Goal: Transaction & Acquisition: Obtain resource

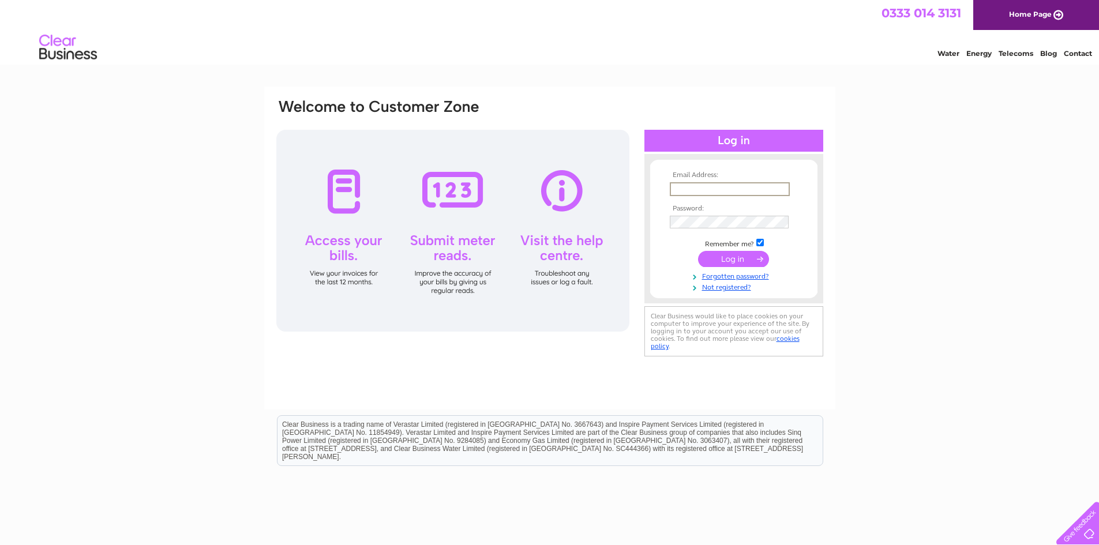
click at [723, 190] on input "text" at bounding box center [730, 189] width 120 height 14
type input "claire.morrison@srem.co.uk"
click at [698, 251] on input "submit" at bounding box center [733, 259] width 71 height 16
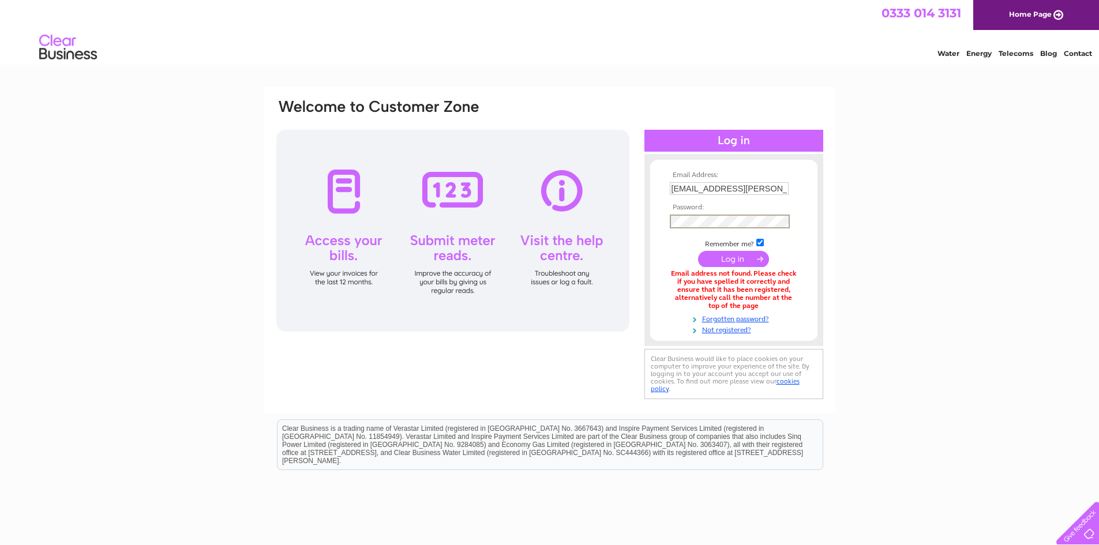
click at [698, 251] on input "submit" at bounding box center [733, 259] width 71 height 16
click at [727, 303] on div "Email address not found. Please check if you have spelled it correctly and ensu…" at bounding box center [734, 289] width 128 height 40
drag, startPoint x: 777, startPoint y: 190, endPoint x: 615, endPoint y: 201, distance: 163.0
click at [615, 201] on div "Email Address: claire.morrison@srem.co.uk Password:" at bounding box center [549, 250] width 549 height 304
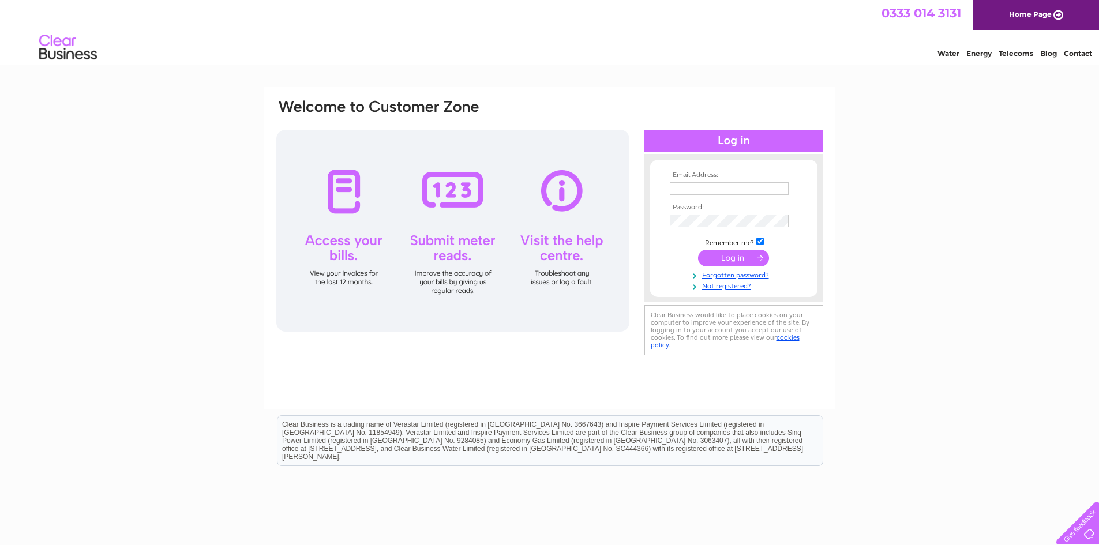
click at [716, 186] on input "text" at bounding box center [729, 188] width 119 height 13
click at [739, 190] on input "text" at bounding box center [730, 189] width 120 height 14
type input "[PERSON_NAME][EMAIL_ADDRESS][PERSON_NAME][DOMAIN_NAME]"
click at [698, 251] on input "submit" at bounding box center [733, 259] width 71 height 16
click at [731, 257] on input "submit" at bounding box center [733, 259] width 71 height 16
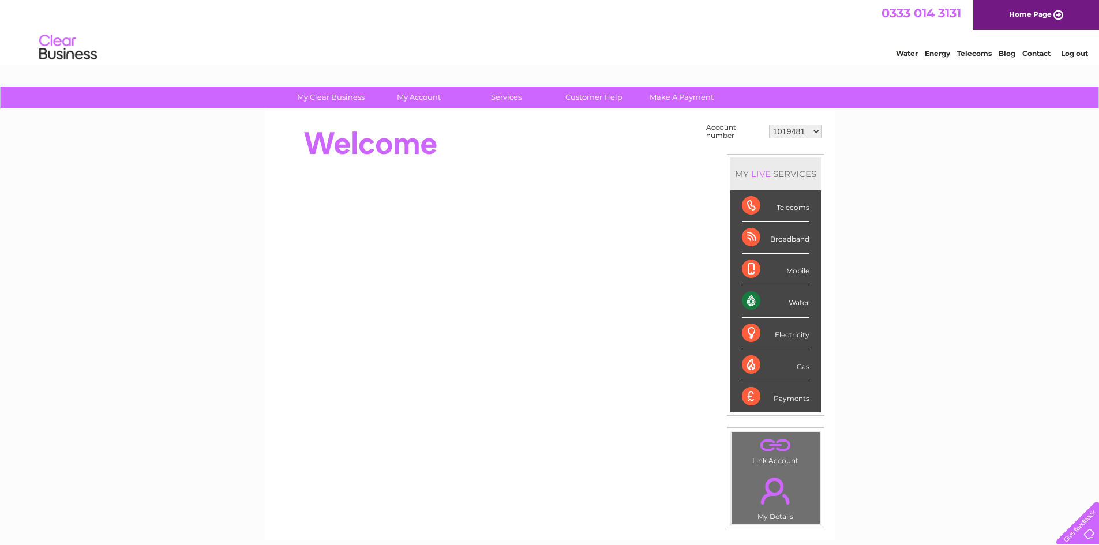
click at [791, 129] on select "1019481 1148175 30302027" at bounding box center [795, 132] width 52 height 14
click at [769, 125] on select "1019481 1148175 30302027" at bounding box center [795, 132] width 52 height 14
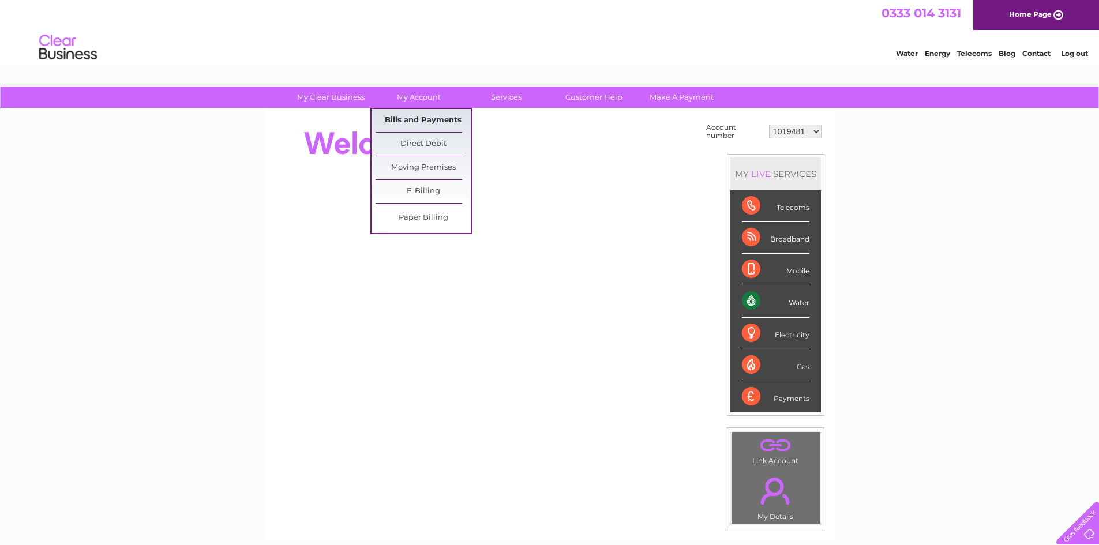
click at [404, 126] on link "Bills and Payments" at bounding box center [422, 120] width 95 height 23
click at [403, 118] on link "Bills and Payments" at bounding box center [422, 120] width 95 height 23
click at [402, 120] on link "Bills and Payments" at bounding box center [422, 120] width 95 height 23
click at [431, 125] on link "Bills and Payments" at bounding box center [422, 120] width 95 height 23
click at [392, 122] on link "Bills and Payments" at bounding box center [422, 120] width 95 height 23
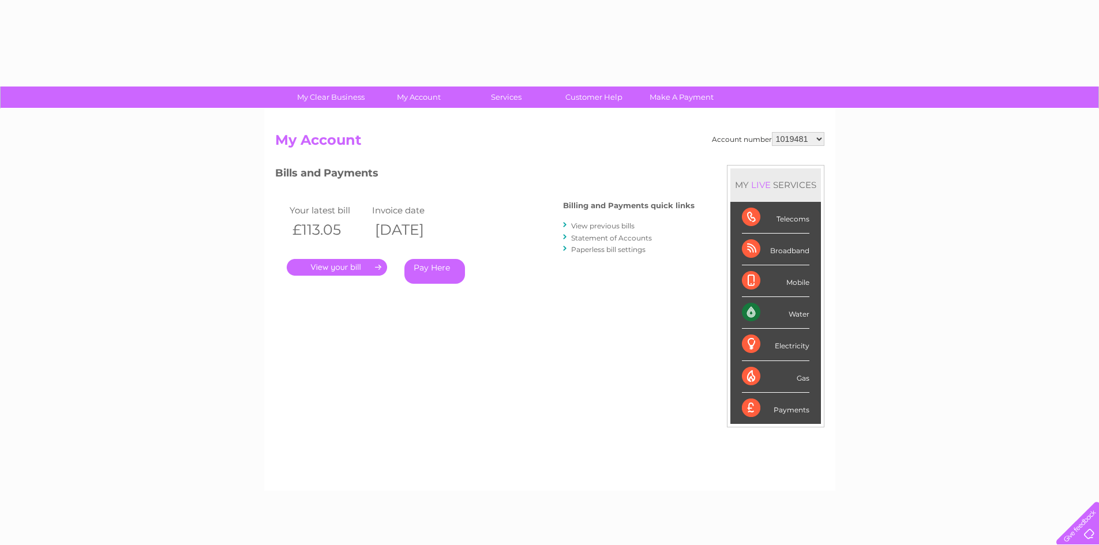
click at [360, 266] on link "." at bounding box center [337, 267] width 100 height 17
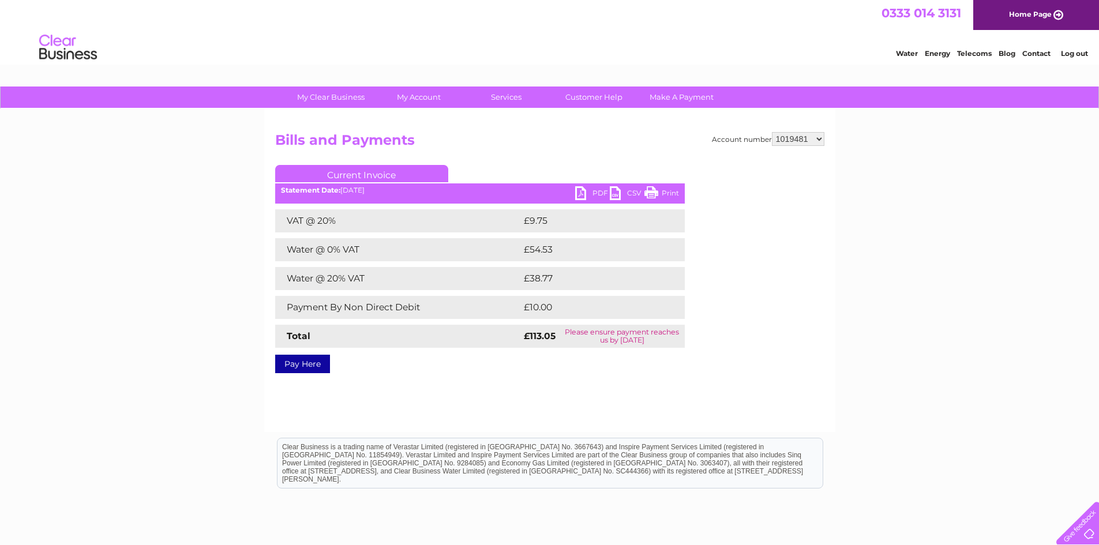
click at [584, 194] on link "PDF" at bounding box center [592, 194] width 35 height 17
click at [810, 142] on select "1019481 1148175 30302027" at bounding box center [798, 139] width 52 height 14
click at [772, 132] on select "1019481 1148175 30302027" at bounding box center [798, 139] width 52 height 14
click at [812, 138] on select "1019481 1148175 30302027" at bounding box center [798, 139] width 52 height 14
click at [772, 132] on select "1019481 1148175 30302027" at bounding box center [798, 139] width 52 height 14
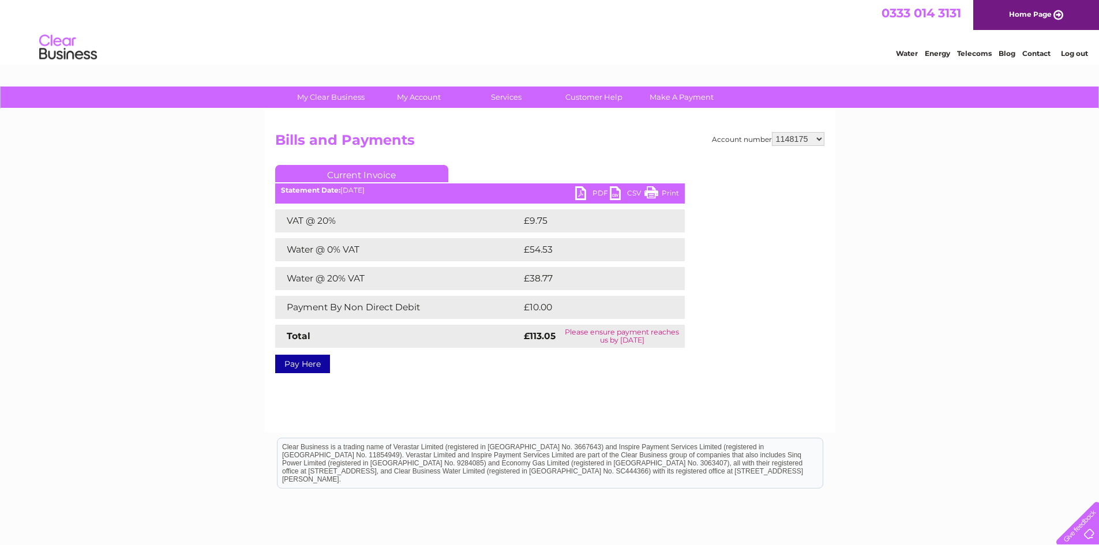
click at [582, 198] on link "PDF" at bounding box center [592, 194] width 35 height 17
click at [799, 138] on select "1019481 1148175 30302027" at bounding box center [798, 139] width 52 height 14
click at [772, 132] on select "1019481 1148175 30302027" at bounding box center [798, 139] width 52 height 14
click at [809, 136] on select "1019481 1148175 30302027" at bounding box center [798, 139] width 52 height 14
select select "30302027"
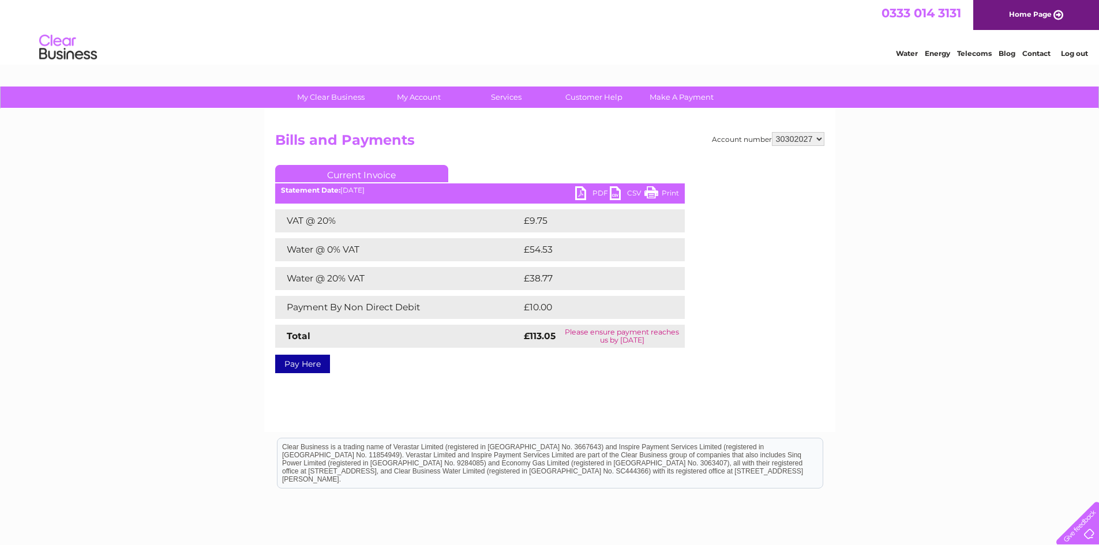
click at [772, 132] on select "1019481 1148175 30302027" at bounding box center [798, 139] width 52 height 14
click at [802, 160] on div "Account number 1019481 1148175 30302027 Bills and Payments Current Invoice PDF …" at bounding box center [549, 250] width 549 height 237
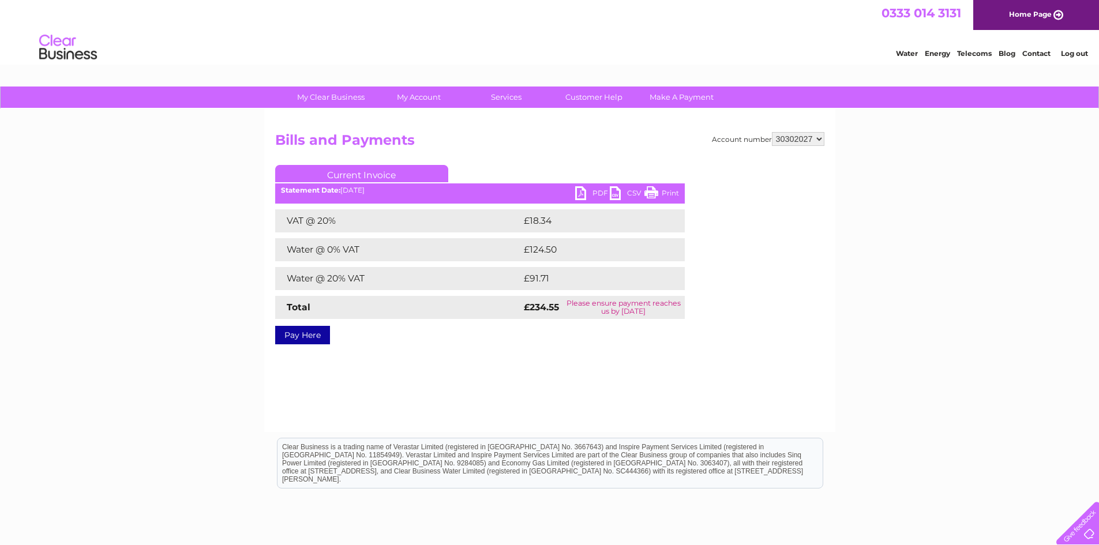
click at [587, 189] on link "PDF" at bounding box center [592, 194] width 35 height 17
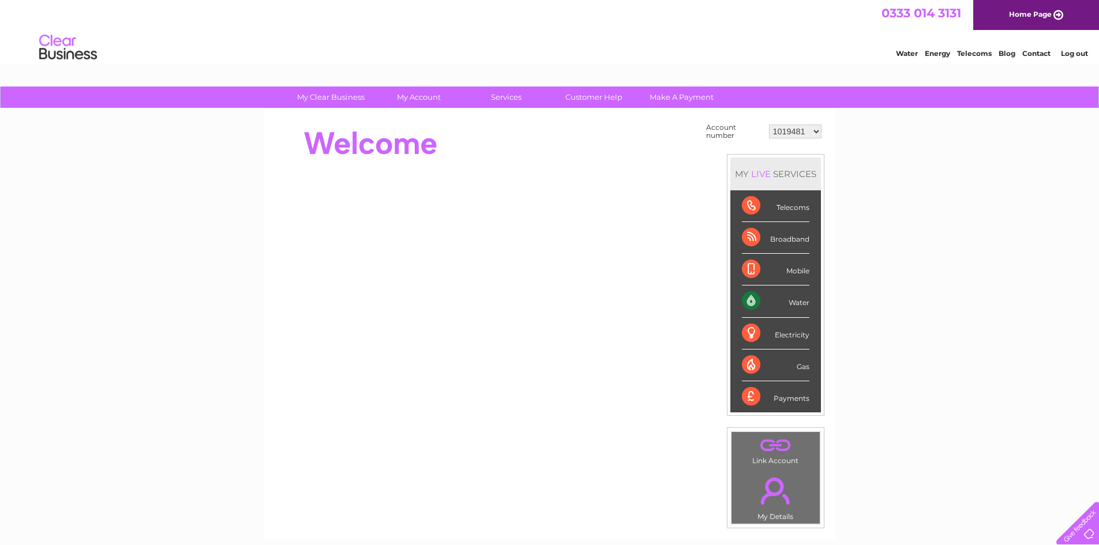
click at [1078, 55] on link "Log out" at bounding box center [1074, 53] width 27 height 9
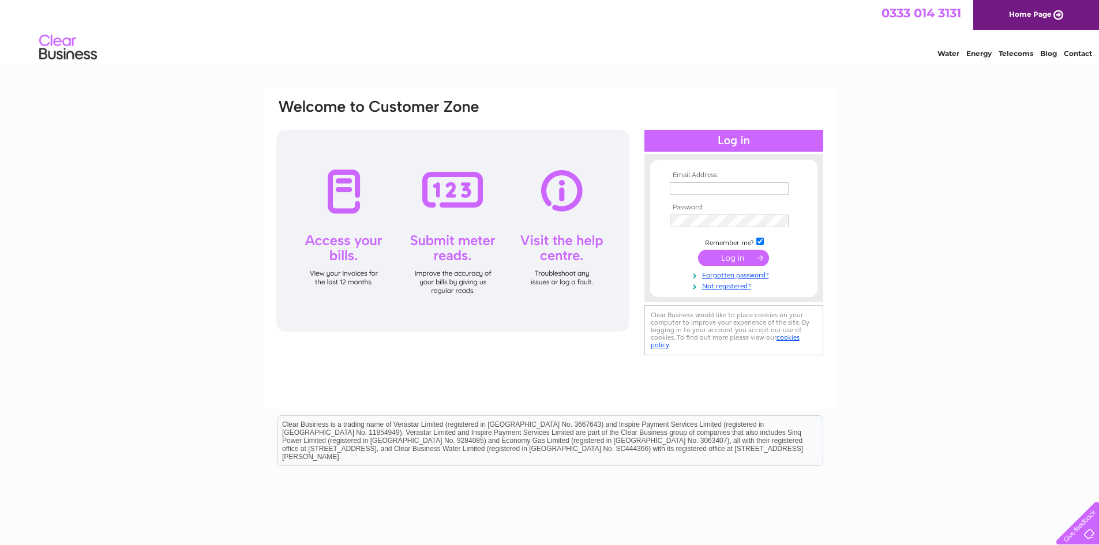
click at [746, 189] on input "text" at bounding box center [729, 188] width 119 height 13
click at [756, 186] on input "text" at bounding box center [730, 189] width 120 height 14
type input "[PERSON_NAME][EMAIL_ADDRESS][PERSON_NAME][DOMAIN_NAME]"
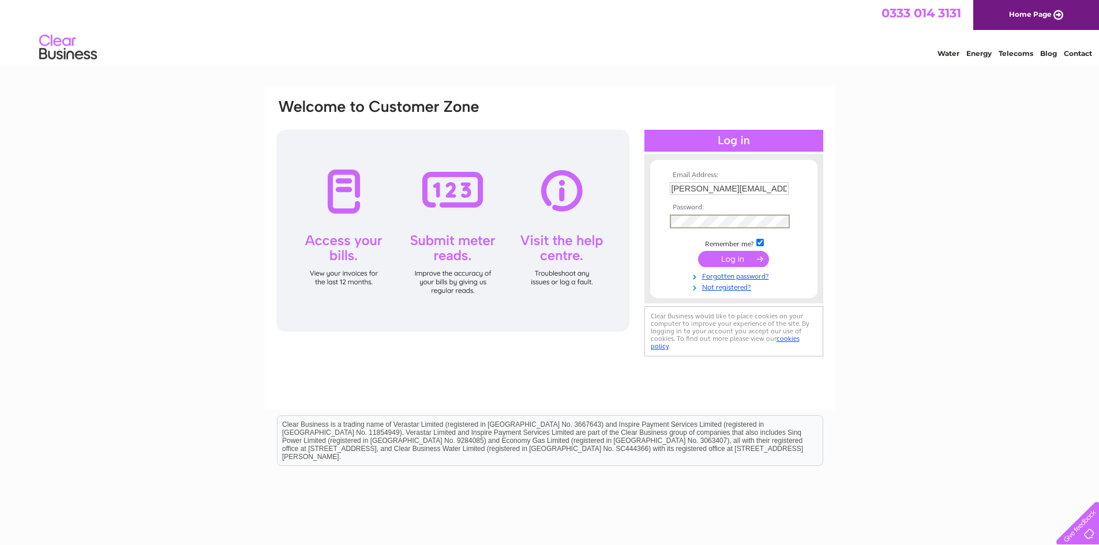
click at [698, 251] on input "submit" at bounding box center [733, 259] width 71 height 16
click at [736, 258] on input "submit" at bounding box center [733, 258] width 71 height 16
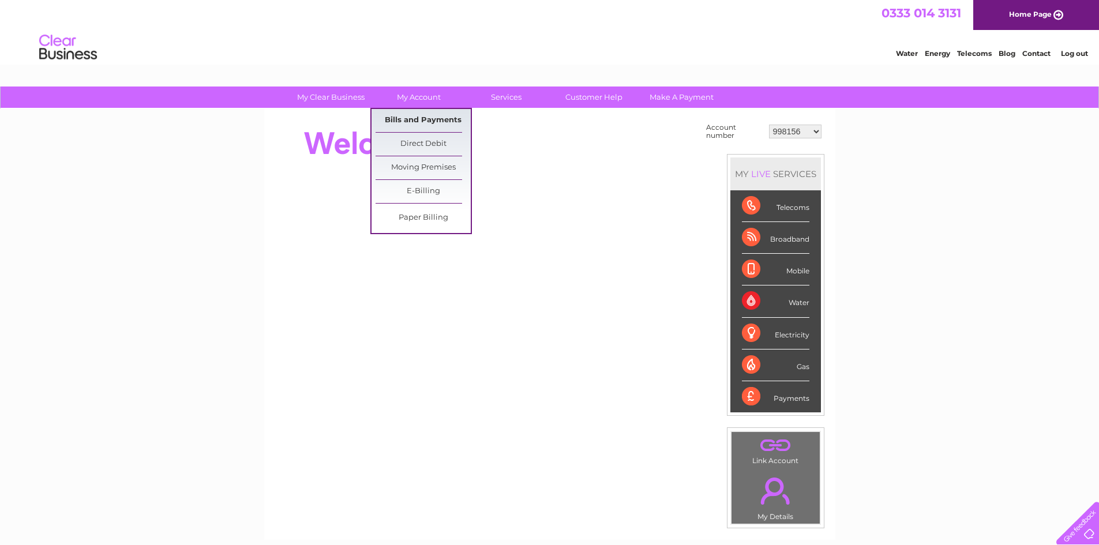
click at [426, 110] on link "Bills and Payments" at bounding box center [422, 120] width 95 height 23
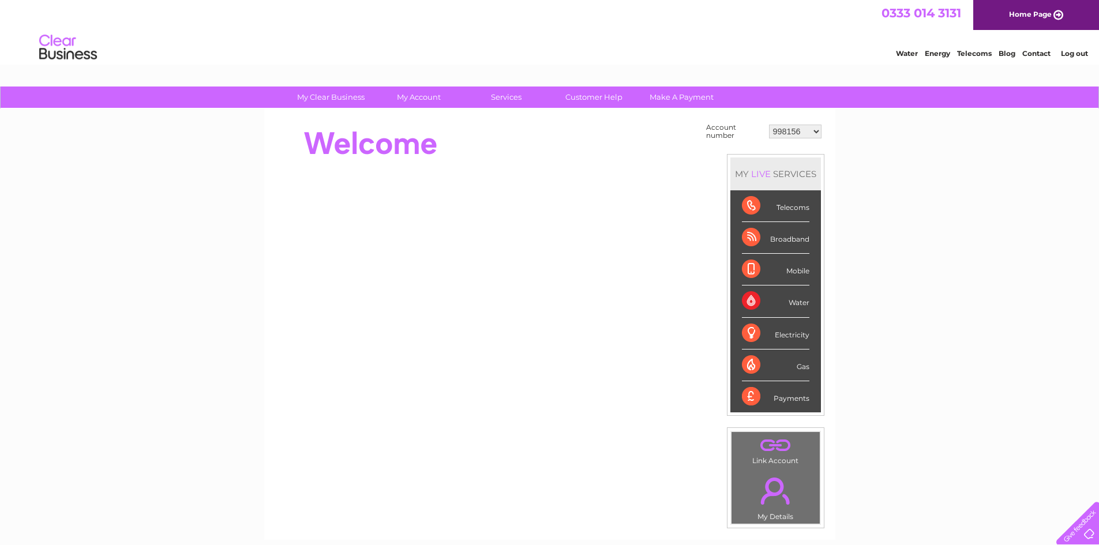
click at [809, 135] on select "998156 1093606 1093609 1093610 1118607 1118611 1118612 1118613 1118614 1118615 …" at bounding box center [795, 132] width 52 height 14
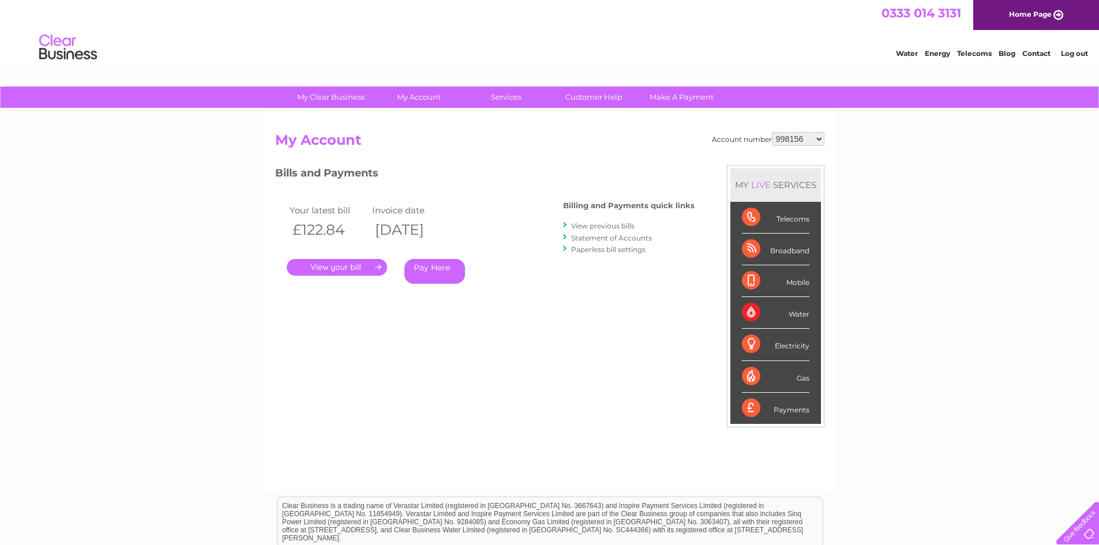
click at [785, 147] on h2 "My Account" at bounding box center [549, 143] width 549 height 22
click at [785, 140] on select "998156 1093606 1093609 1093610 1118607 1118611 1118612 1118613 1118614 1118615 …" at bounding box center [798, 139] width 52 height 14
select select "1093606"
click at [772, 132] on select "998156 1093606 1093609 1093610 1118607 1118611 1118612 1118613 1118614 1118615 …" at bounding box center [798, 139] width 52 height 14
click at [812, 140] on select "998156 1093606 1093609 1093610 1118607 1118611 1118612 1118613 1118614 1118615 …" at bounding box center [798, 139] width 52 height 14
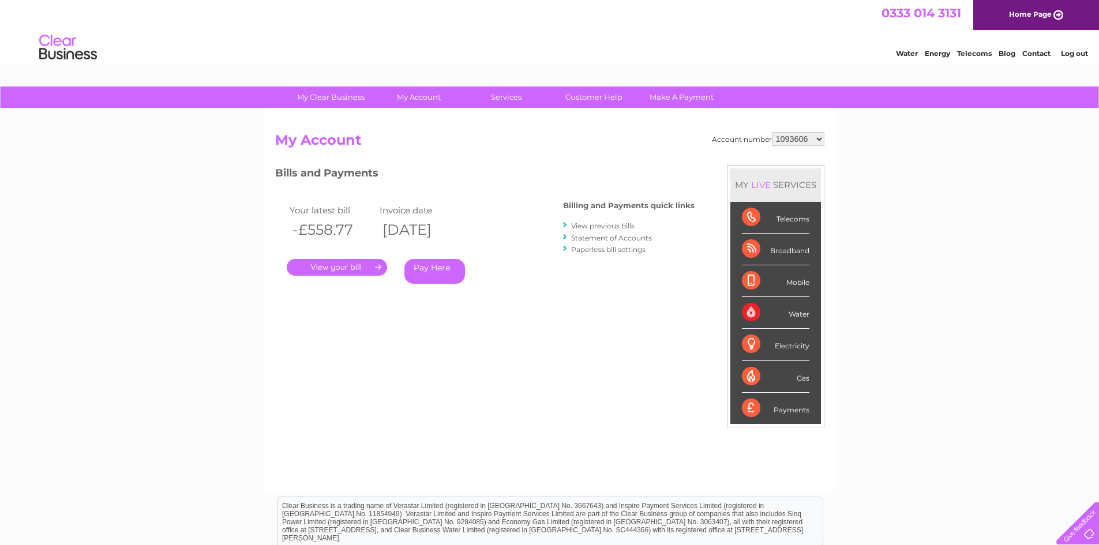
select select "1093609"
click at [772, 132] on select "998156 1093606 1093609 1093610 1118607 1118611 1118612 1118613 1118614 1118615 …" at bounding box center [798, 139] width 52 height 14
drag, startPoint x: 0, startPoint y: 0, endPoint x: 810, endPoint y: 144, distance: 822.4
click at [810, 144] on select "998156 1093606 1093609 1093610 1118607 1118611 1118612 1118613 1118614 1118615 …" at bounding box center [798, 139] width 52 height 14
select select "1093610"
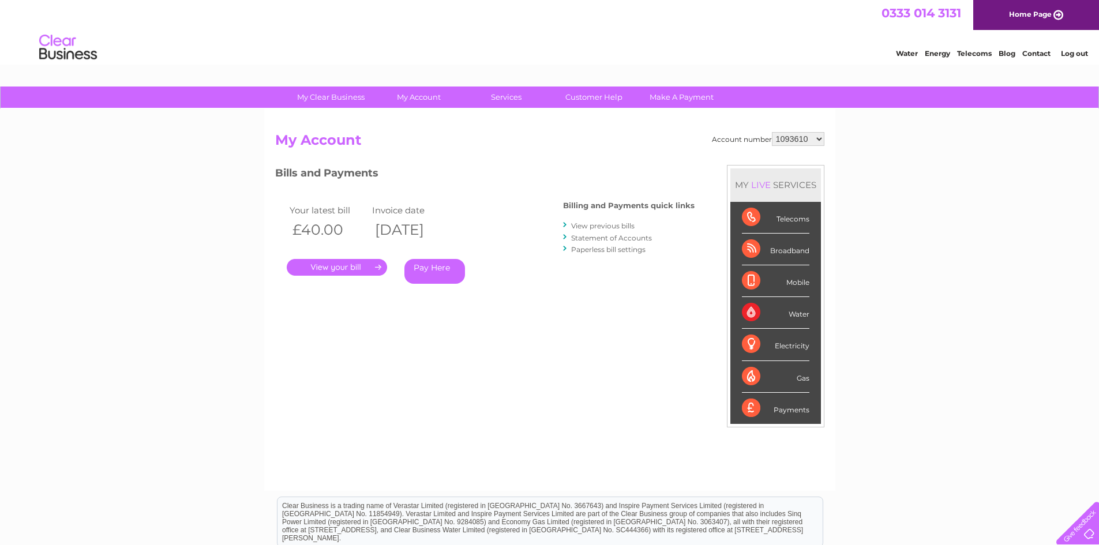
click at [772, 132] on select "998156 1093606 1093609 1093610 1118607 1118611 1118612 1118613 1118614 1118615 …" at bounding box center [798, 139] width 52 height 14
drag, startPoint x: 0, startPoint y: 0, endPoint x: 801, endPoint y: 142, distance: 813.1
click at [801, 142] on select "998156 1093606 1093609 1093610 1118607 1118611 1118612 1118613 1118614 1118615 …" at bounding box center [798, 139] width 52 height 14
select select "1118607"
click at [772, 132] on select "998156 1093606 1093609 1093610 1118607 1118611 1118612 1118613 1118614 1118615 …" at bounding box center [798, 139] width 52 height 14
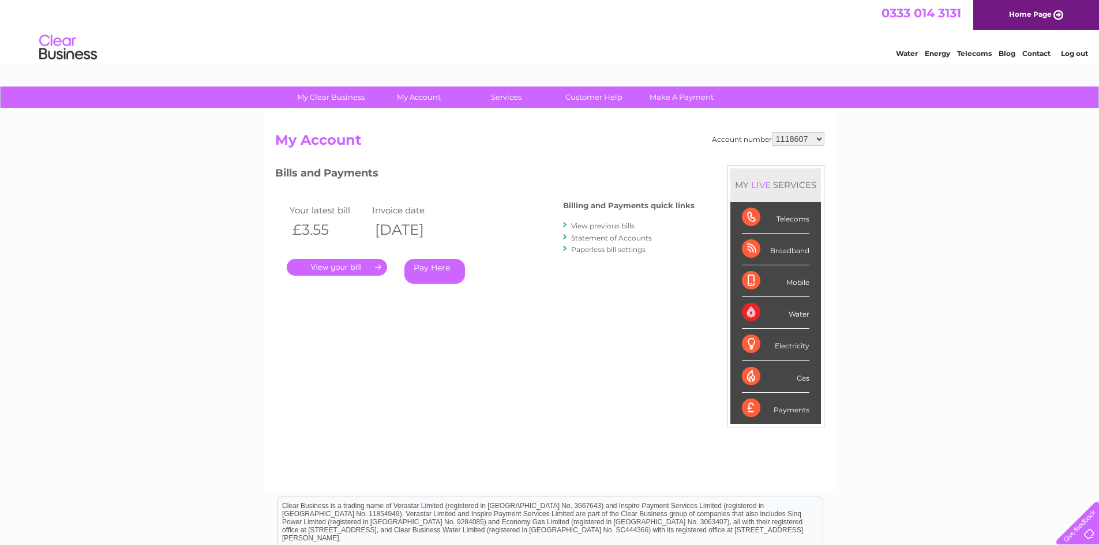
drag, startPoint x: 0, startPoint y: 0, endPoint x: 806, endPoint y: 142, distance: 818.1
click at [806, 142] on select "998156 1093606 1093609 1093610 1118607 1118611 1118612 1118613 1118614 1118615 …" at bounding box center [798, 139] width 52 height 14
select select "1118611"
click at [772, 132] on select "998156 1093606 1093609 1093610 1118607 1118611 1118612 1118613 1118614 1118615 …" at bounding box center [798, 139] width 52 height 14
click at [792, 141] on select "998156 1093606 1093609 1093610 1118607 1118611 1118612 1118613 1118614 1118615 …" at bounding box center [798, 139] width 52 height 14
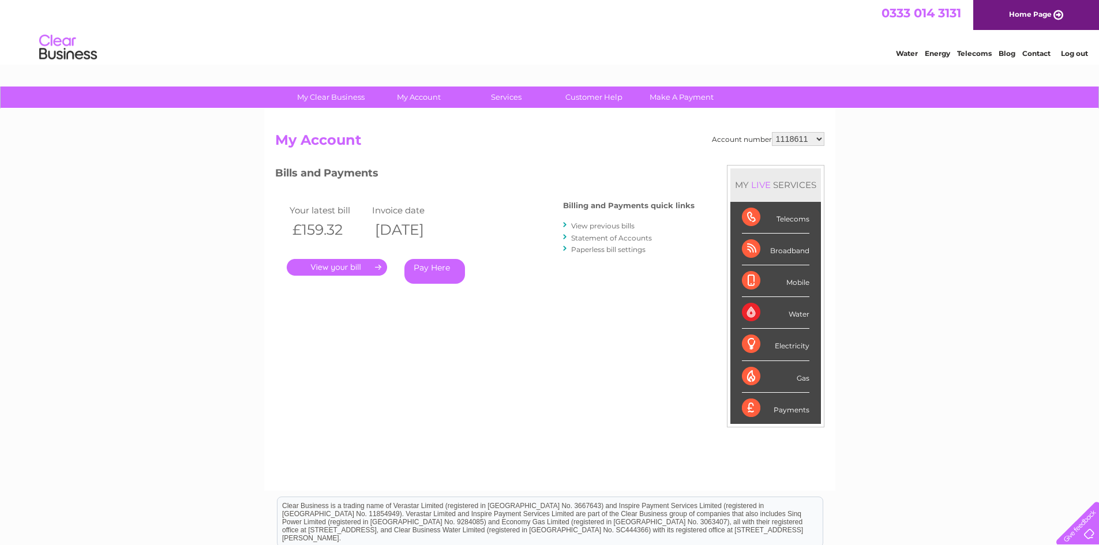
select select "1118612"
click at [772, 132] on select "998156 1093606 1093609 1093610 1118607 1118611 1118612 1118613 1118614 1118615 …" at bounding box center [798, 139] width 52 height 14
drag, startPoint x: 0, startPoint y: 0, endPoint x: 800, endPoint y: 137, distance: 811.7
click at [800, 137] on select "998156 1093606 1093609 1093610 1118607 1118611 1118612 1118613 1118614 1118615 …" at bounding box center [798, 139] width 52 height 14
select select "1118613"
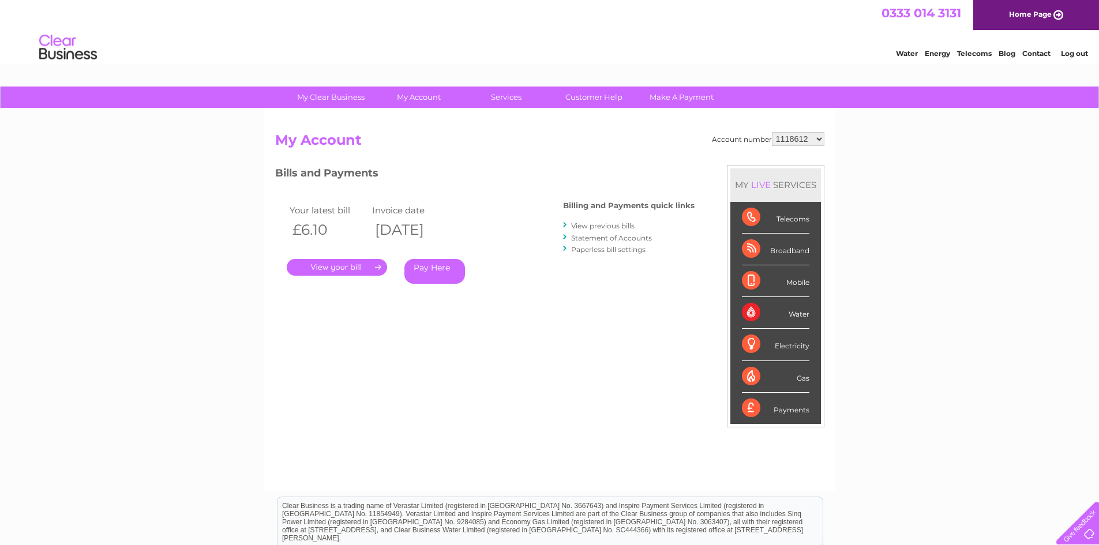
click at [772, 132] on select "998156 1093606 1093609 1093610 1118607 1118611 1118612 1118613 1118614 1118615 …" at bounding box center [798, 139] width 52 height 14
click at [803, 142] on select "998156 1093606 1093609 1093610 1118607 1118611 1118612 1118613 1118614 1118615 …" at bounding box center [798, 139] width 52 height 14
select select "1118614"
click at [772, 132] on select "998156 1093606 1093609 1093610 1118607 1118611 1118612 1118613 1118614 1118615 …" at bounding box center [798, 139] width 52 height 14
drag, startPoint x: 0, startPoint y: 0, endPoint x: 792, endPoint y: 144, distance: 805.4
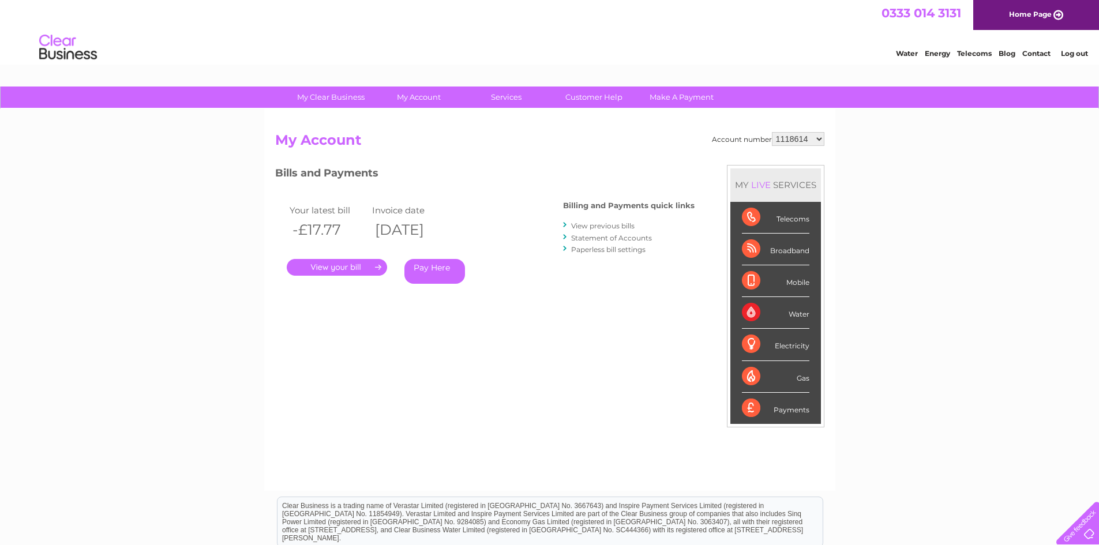
click at [792, 144] on select "998156 1093606 1093609 1093610 1118607 1118611 1118612 1118613 1118614 1118615 …" at bounding box center [798, 139] width 52 height 14
select select "1118615"
click at [772, 132] on select "998156 1093606 1093609 1093610 1118607 1118611 1118612 1118613 1118614 1118615 …" at bounding box center [798, 139] width 52 height 14
drag, startPoint x: 0, startPoint y: 0, endPoint x: 784, endPoint y: 141, distance: 796.9
click at [784, 141] on select "998156 1093606 1093609 1093610 1118607 1118611 1118612 1118613 1118614 1118615 …" at bounding box center [798, 139] width 52 height 14
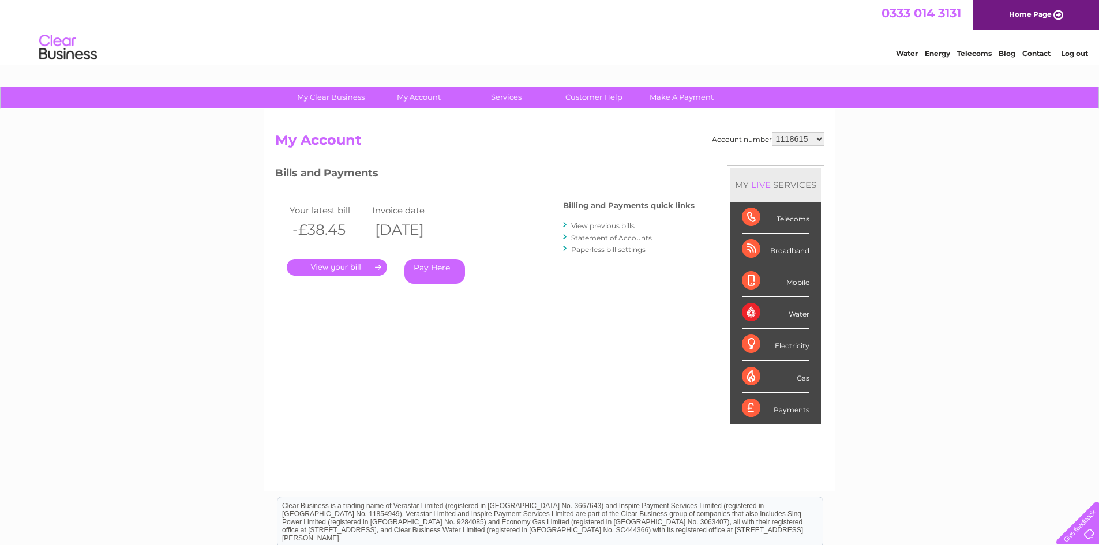
select select "1118617"
click at [772, 132] on select "998156 1093606 1093609 1093610 1118607 1118611 1118612 1118613 1118614 1118615 …" at bounding box center [798, 139] width 52 height 14
click at [809, 146] on h2 "My Account" at bounding box center [549, 143] width 549 height 22
click at [801, 143] on select "998156 1093606 1093609 1093610 1118607 1118611 1118612 1118613 1118614 1118615 …" at bounding box center [798, 139] width 52 height 14
select select "1145485"
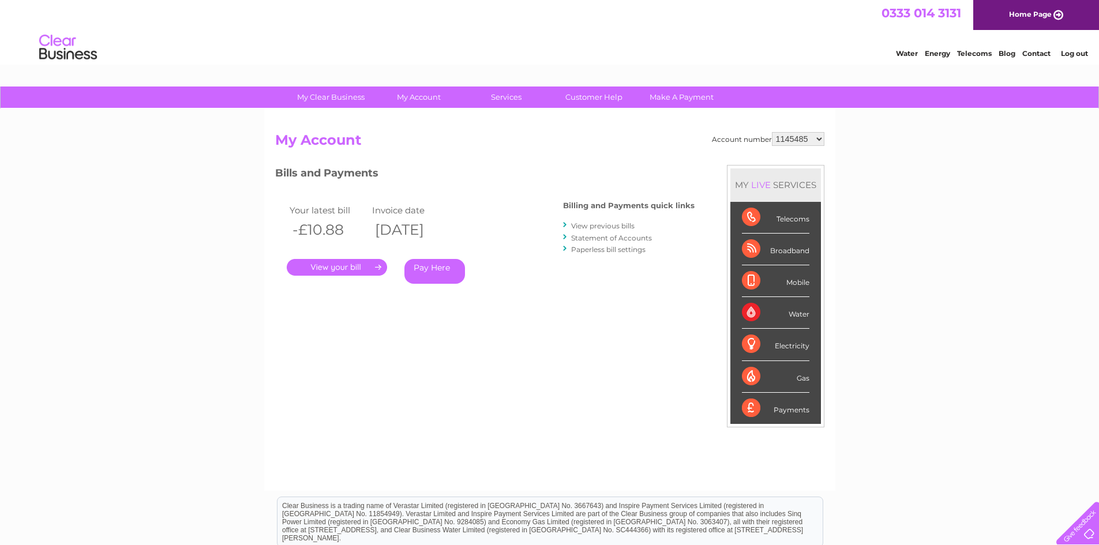
click at [772, 132] on select "998156 1093606 1093609 1093610 1118607 1118611 1118612 1118613 1118614 1118615 …" at bounding box center [798, 139] width 52 height 14
click at [350, 264] on link "." at bounding box center [337, 267] width 100 height 17
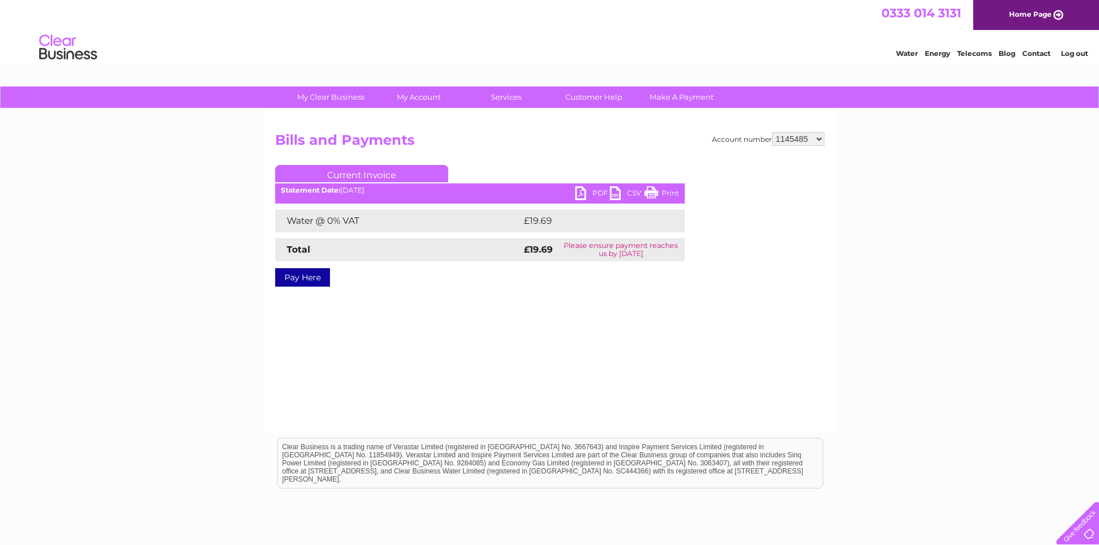
click at [585, 196] on link "PDF" at bounding box center [592, 194] width 35 height 17
click at [799, 141] on select "998156 1093606 1093609 1093610 1118607 1118611 1118612 1118613 1118614 1118615 …" at bounding box center [798, 139] width 52 height 14
click at [772, 132] on select "998156 1093606 1093609 1093610 1118607 1118611 1118612 1118613 1118614 1118615 …" at bounding box center [798, 139] width 52 height 14
click at [802, 140] on select "998156 1093606 1093609 1093610 1118607 1118611 1118612 1118613 1118614 1118615 …" at bounding box center [798, 139] width 52 height 14
click at [772, 132] on select "998156 1093606 1093609 1093610 1118607 1118611 1118612 1118613 1118614 1118615 …" at bounding box center [798, 139] width 52 height 14
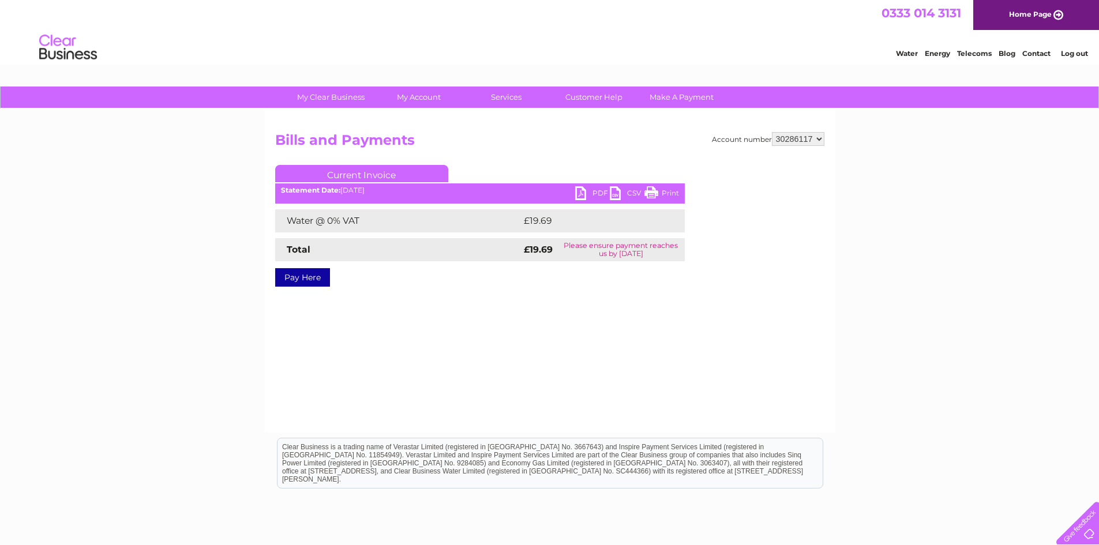
click at [587, 190] on link "PDF" at bounding box center [592, 194] width 35 height 17
click at [398, 284] on div "Account number 998156 1093606 1093609 1093610 1118607 1118611 1118612 1118613 1…" at bounding box center [549, 218] width 549 height 172
click at [803, 139] on select "998156 1093606 1093609 1093610 1118607 1118611 1118612 1118613 1118614 1118615 …" at bounding box center [798, 139] width 52 height 14
select select "1118617"
click at [772, 132] on select "998156 1093606 1093609 1093610 1118607 1118611 1118612 1118613 1118614 1118615 …" at bounding box center [798, 139] width 52 height 14
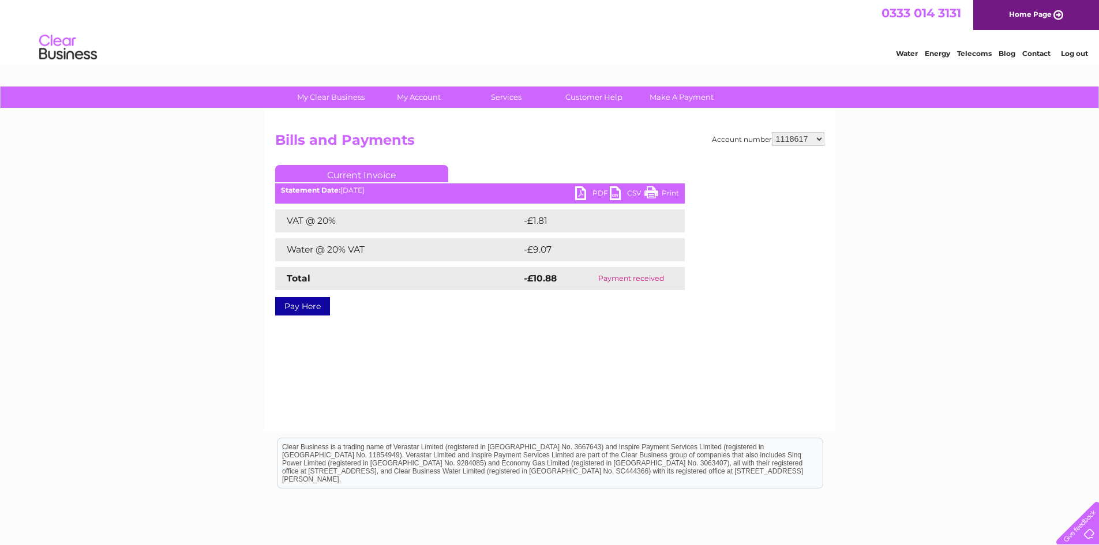
click at [791, 138] on select "998156 1093606 1093609 1093610 1118607 1118611 1118612 1118613 1118614 1118615 …" at bounding box center [798, 139] width 52 height 14
select select "1118615"
click at [772, 132] on select "998156 1093606 1093609 1093610 1118607 1118611 1118612 1118613 1118614 1118615 …" at bounding box center [798, 139] width 52 height 14
click at [809, 145] on select "998156 1093606 1093609 1093610 1118607 1118611 1118612 1118613 1118614 1118615 …" at bounding box center [798, 139] width 52 height 14
select select "30286117"
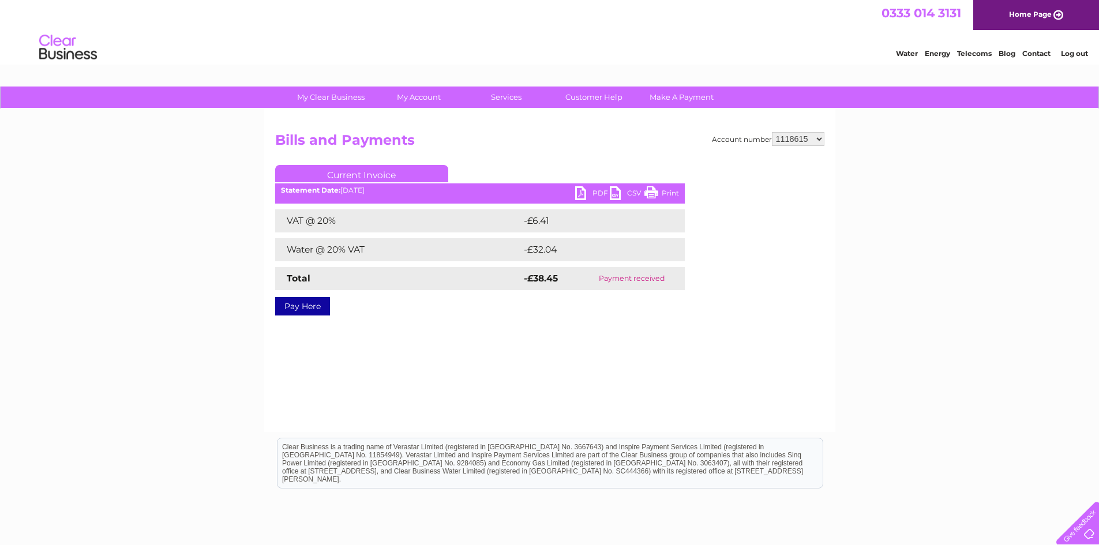
click at [772, 132] on select "998156 1093606 1093609 1093610 1118607 1118611 1118612 1118613 1118614 1118615 …" at bounding box center [798, 139] width 52 height 14
click at [817, 162] on div "Account number 998156 1093606 1093609 1093610 1118607 1118611 1118612 1118613 1…" at bounding box center [549, 221] width 549 height 179
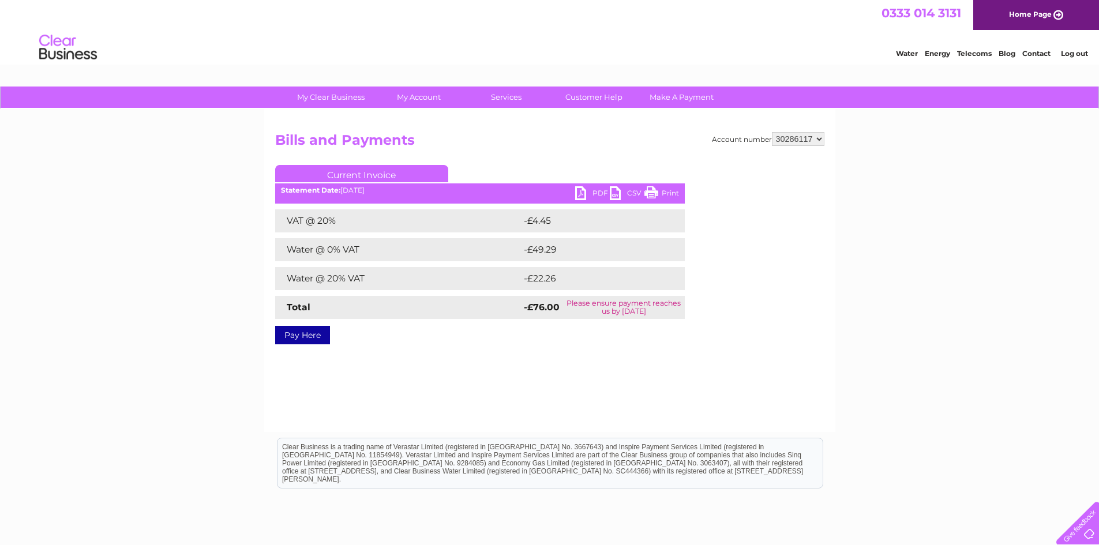
click at [580, 188] on link "PDF" at bounding box center [592, 194] width 35 height 17
